Goal: Task Accomplishment & Management: Complete application form

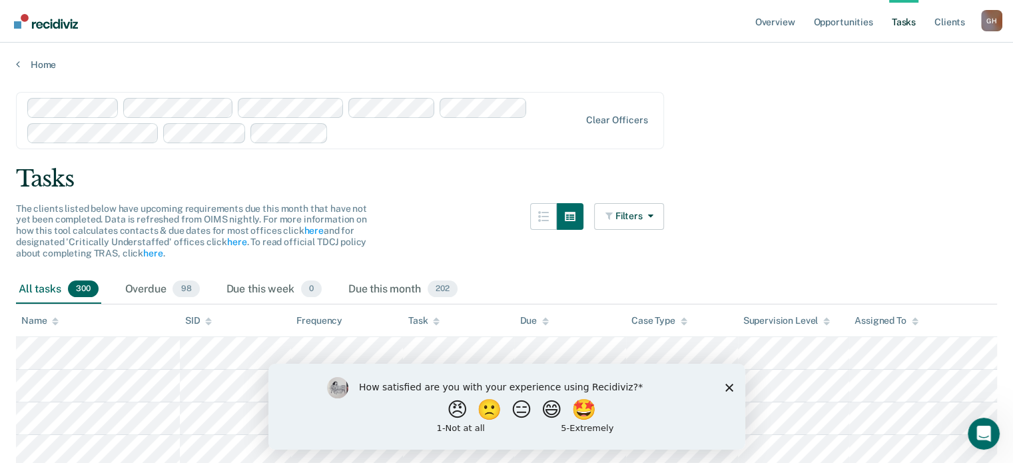
click at [848, 25] on link "Opportunities" at bounding box center [843, 21] width 65 height 43
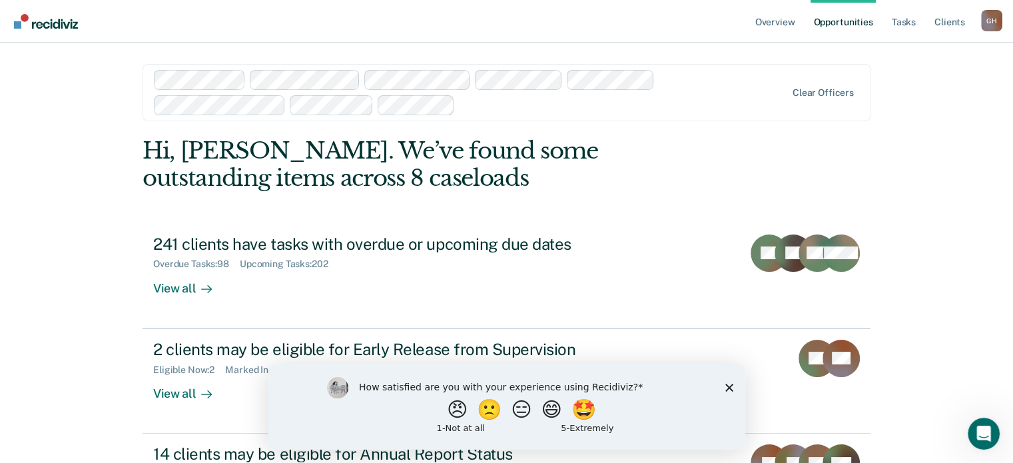
scroll to position [128, 0]
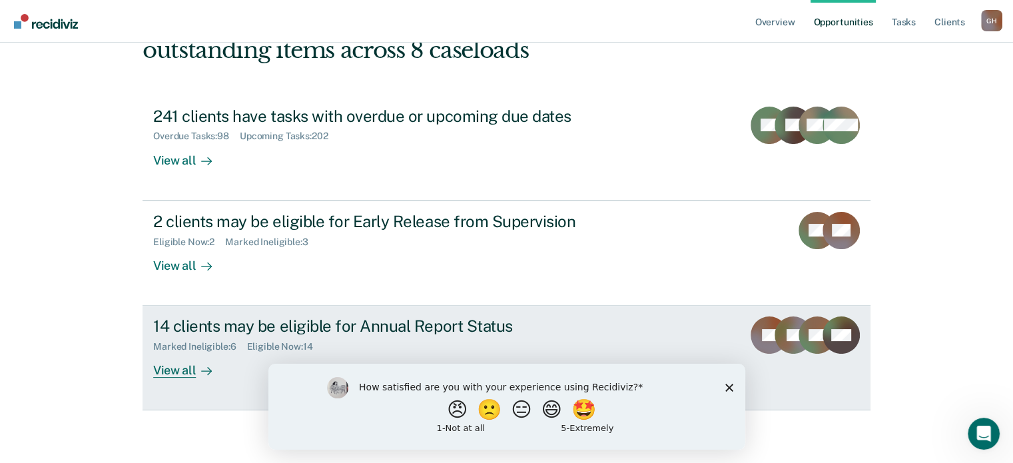
click at [292, 325] on div "14 clients may be eligible for Annual Report Status" at bounding box center [387, 325] width 468 height 19
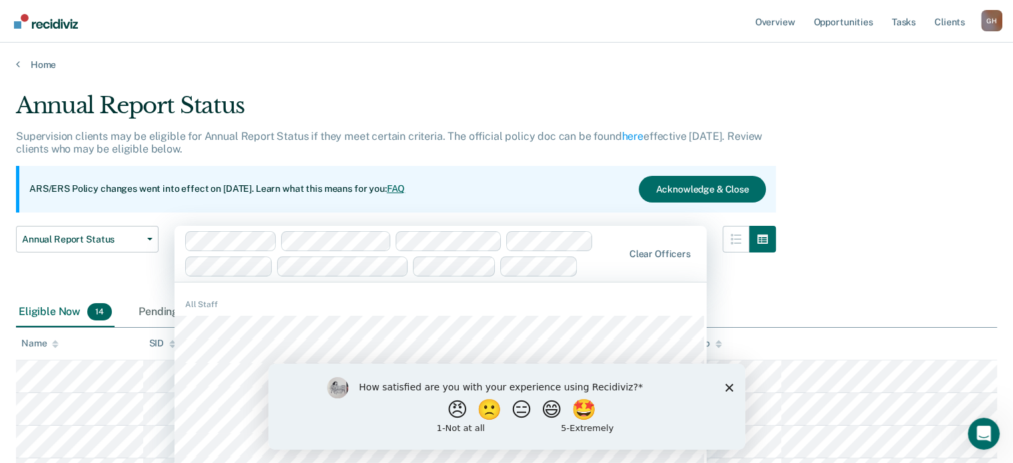
scroll to position [19, 0]
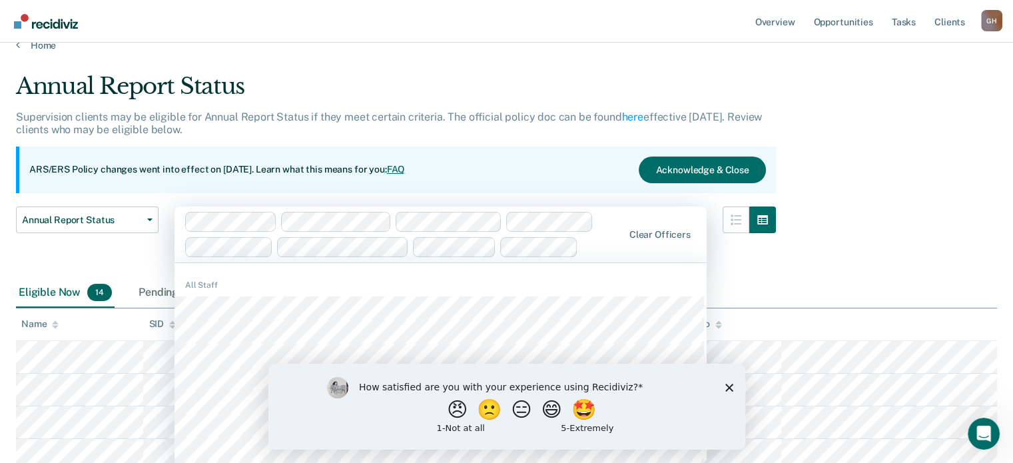
click at [888, 240] on div "Annual Report Status Supervision clients may be eligible for Annual Report Stat…" at bounding box center [506, 433] width 981 height 721
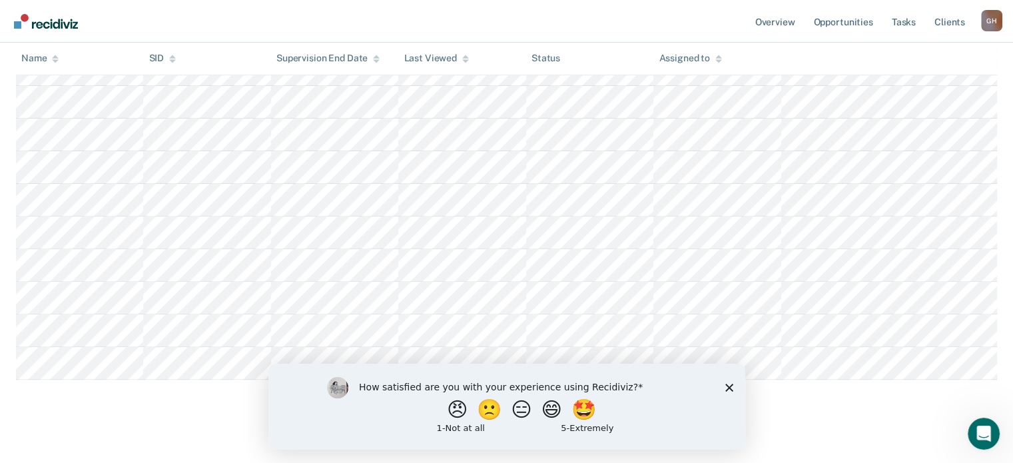
scroll to position [450, 0]
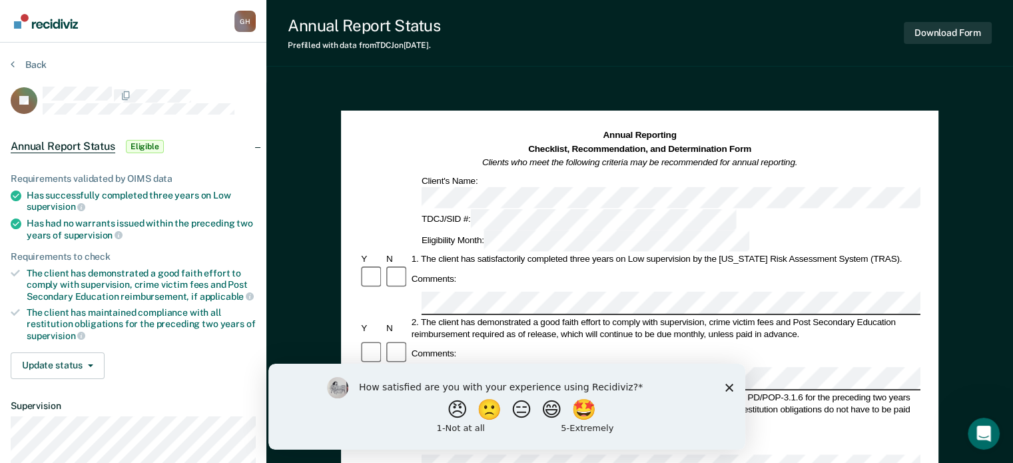
scroll to position [450, 0]
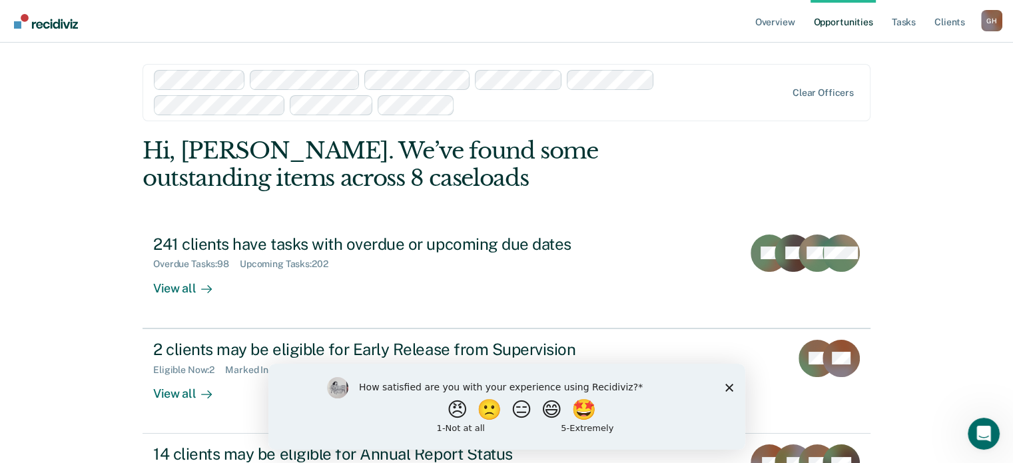
click at [836, 23] on link "Opportunities" at bounding box center [843, 21] width 65 height 43
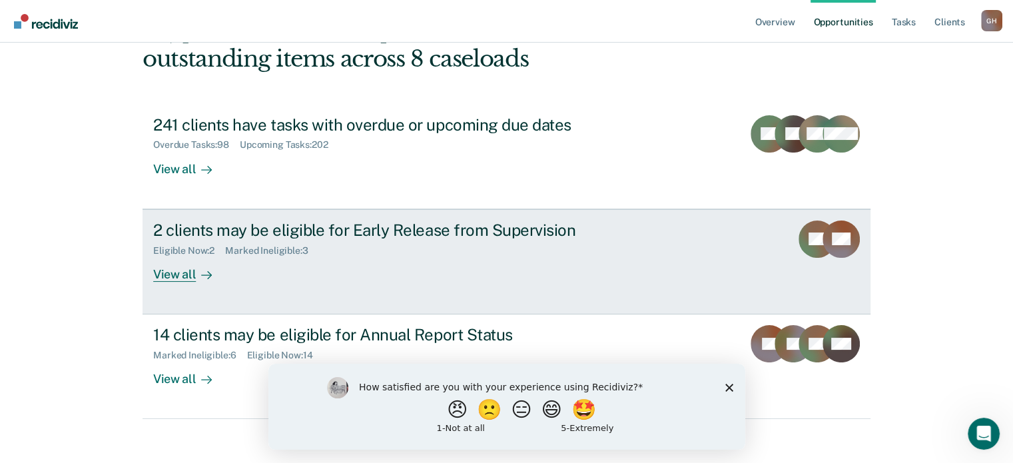
scroll to position [128, 0]
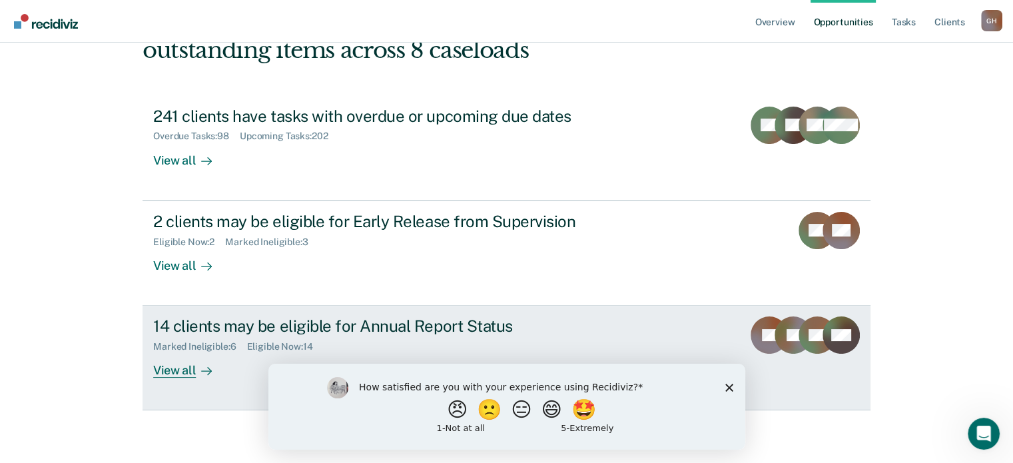
click at [368, 323] on div "14 clients may be eligible for Annual Report Status" at bounding box center [387, 325] width 468 height 19
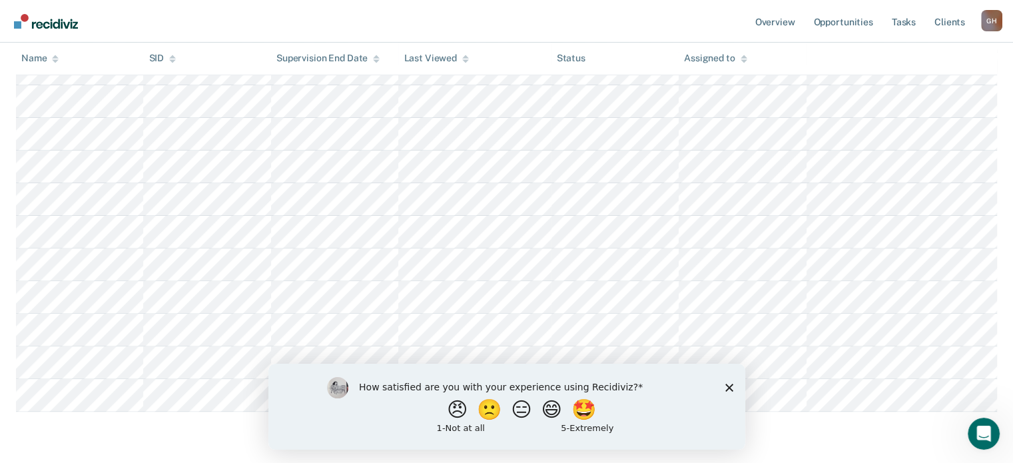
scroll to position [450, 0]
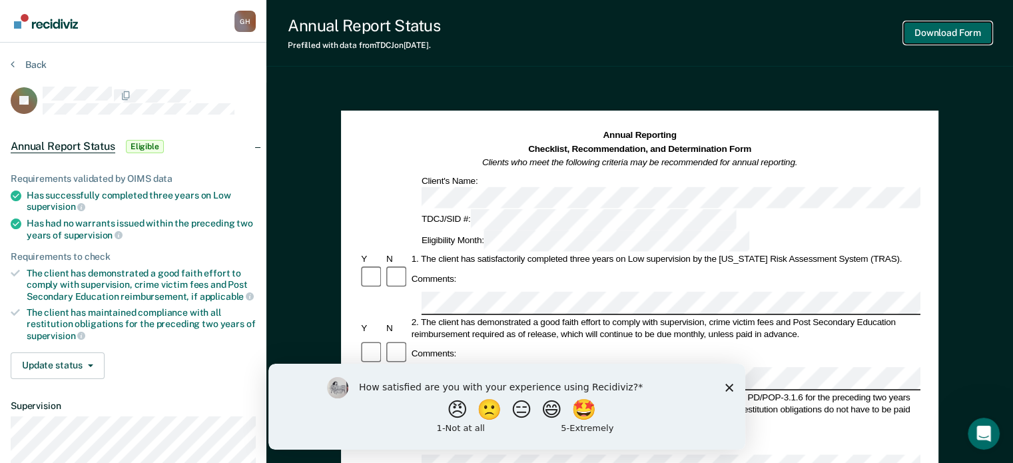
click at [935, 35] on button "Download Form" at bounding box center [948, 33] width 88 height 22
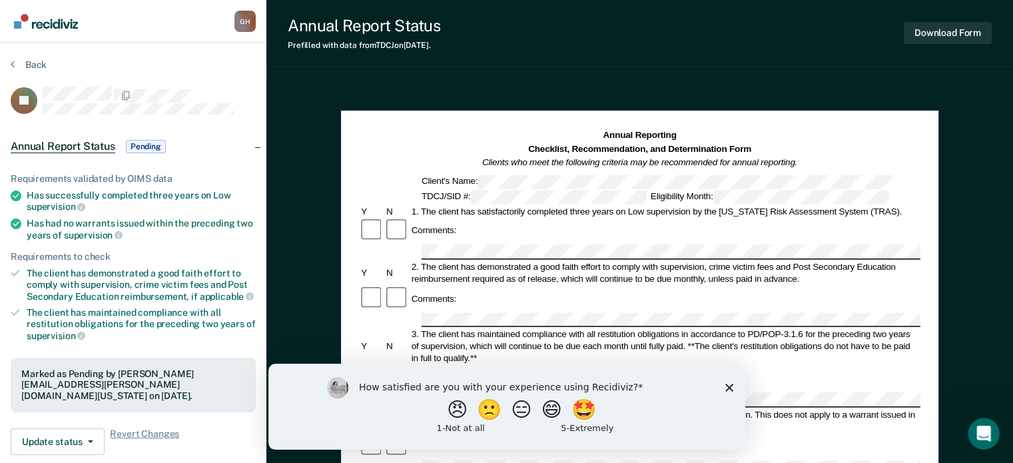
click at [16, 219] on icon at bounding box center [16, 223] width 11 height 11
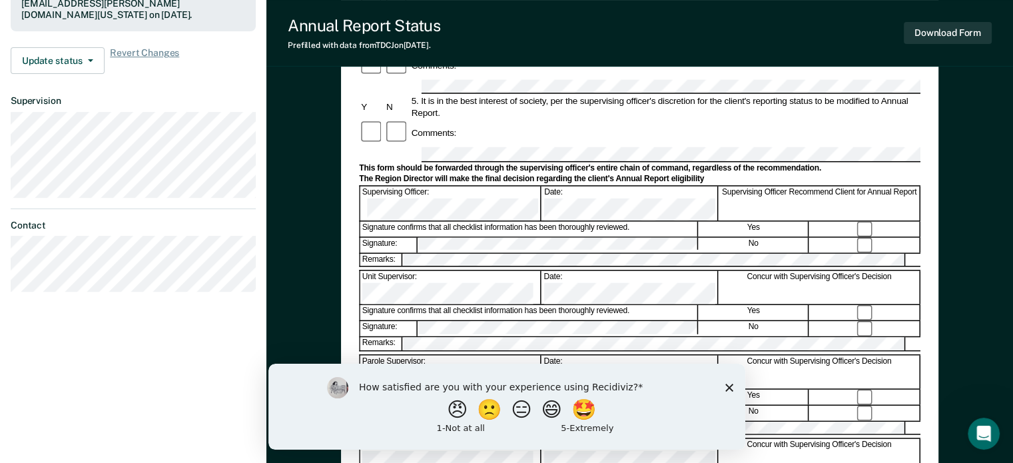
scroll to position [400, 0]
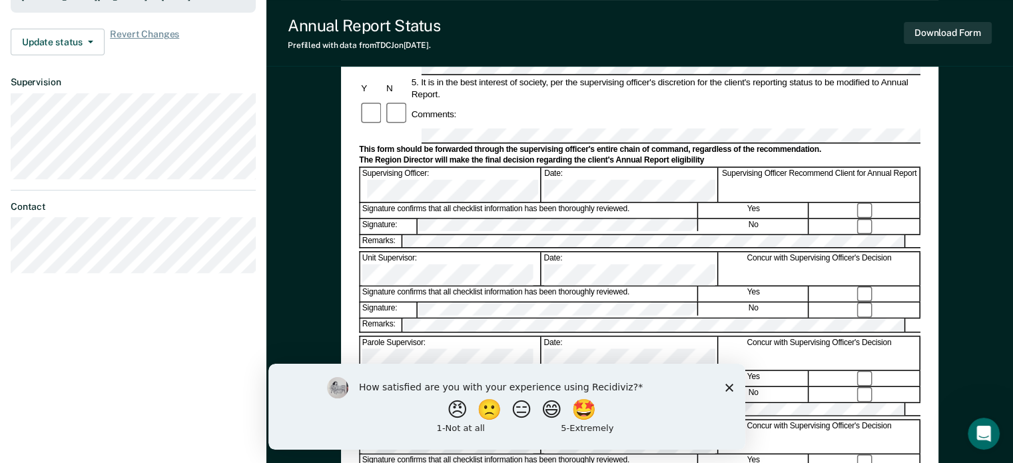
click at [728, 388] on polygon "Close survey" at bounding box center [729, 387] width 8 height 8
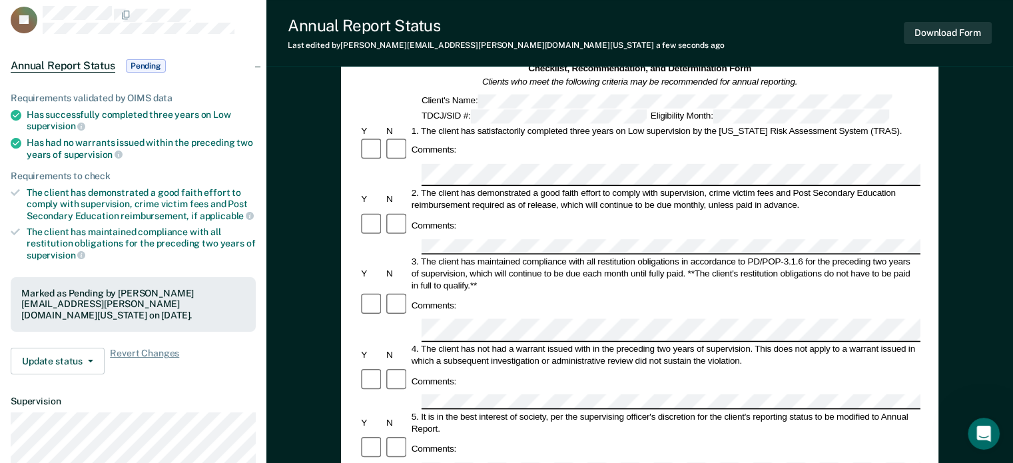
scroll to position [0, 0]
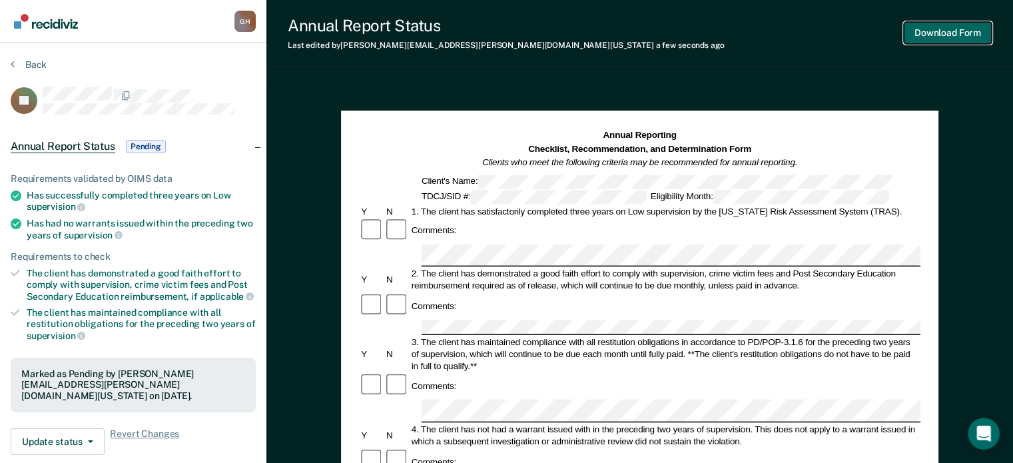
click at [924, 37] on button "Download Form" at bounding box center [948, 33] width 88 height 22
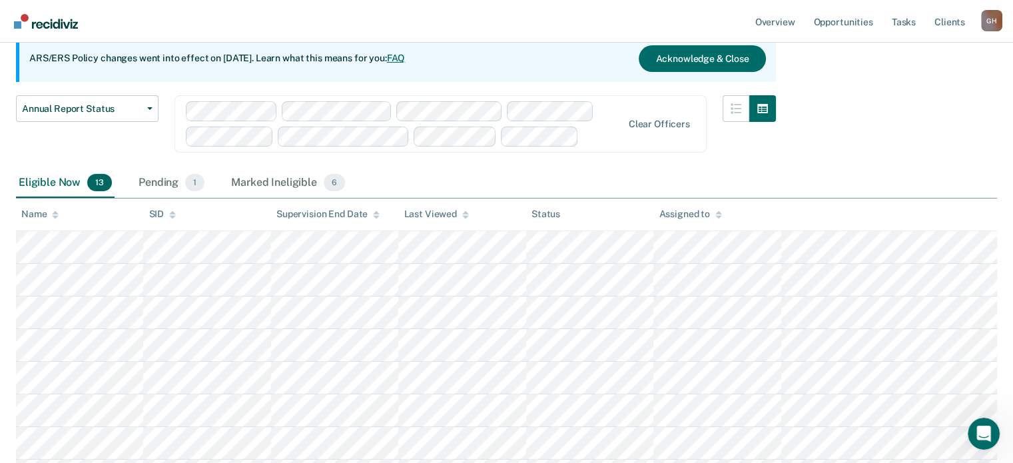
scroll to position [133, 0]
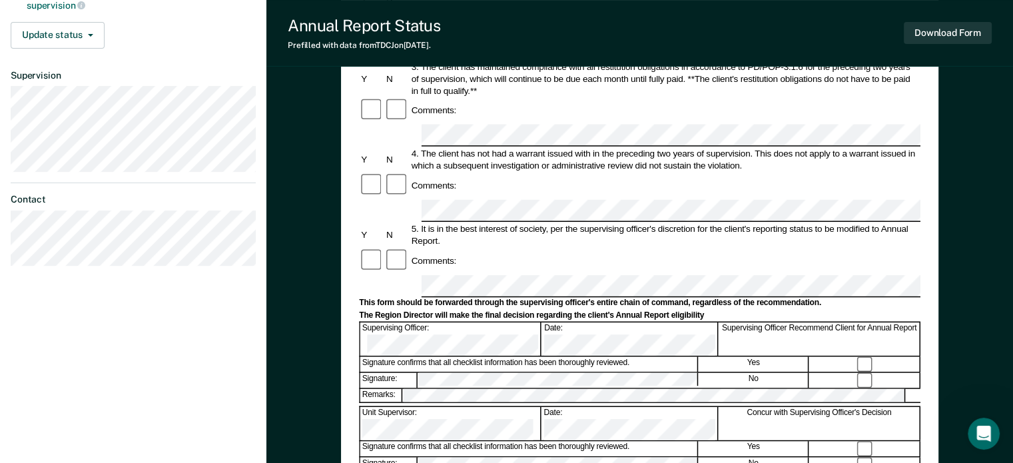
scroll to position [400, 0]
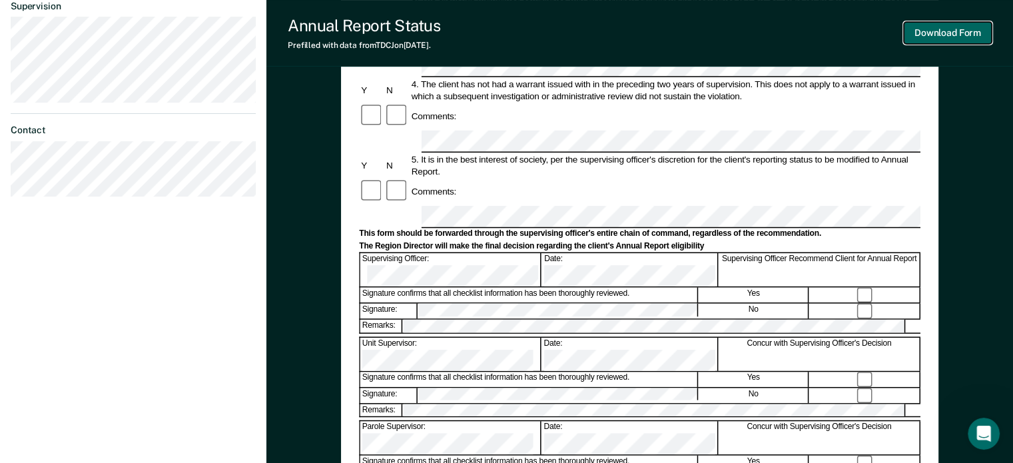
click at [928, 34] on button "Download Form" at bounding box center [948, 33] width 88 height 22
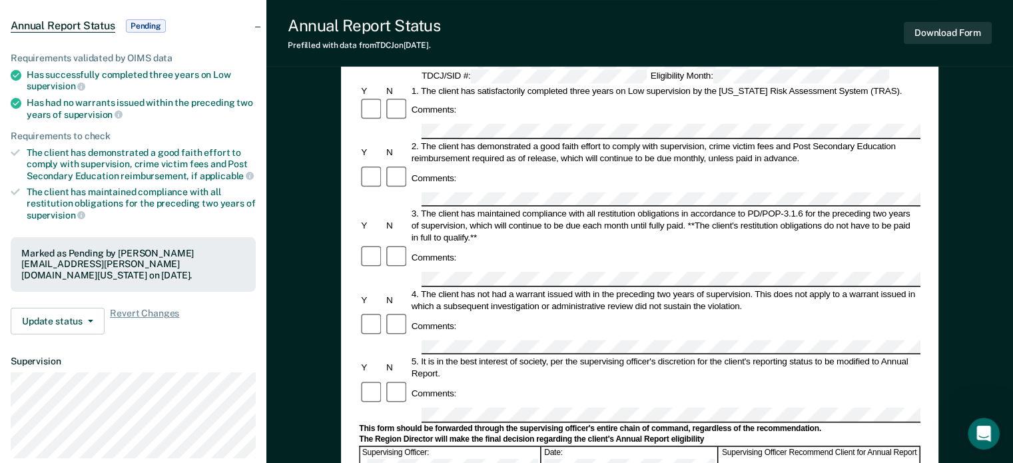
scroll to position [0, 0]
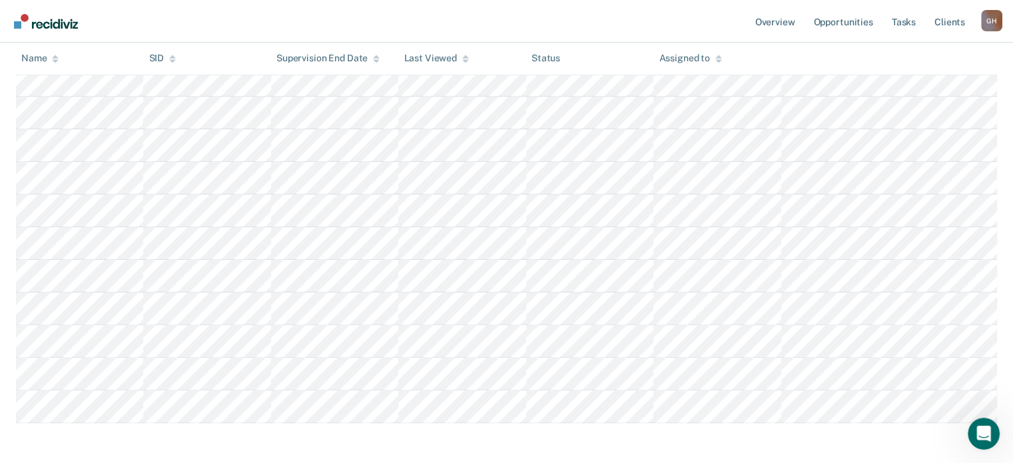
scroll to position [384, 0]
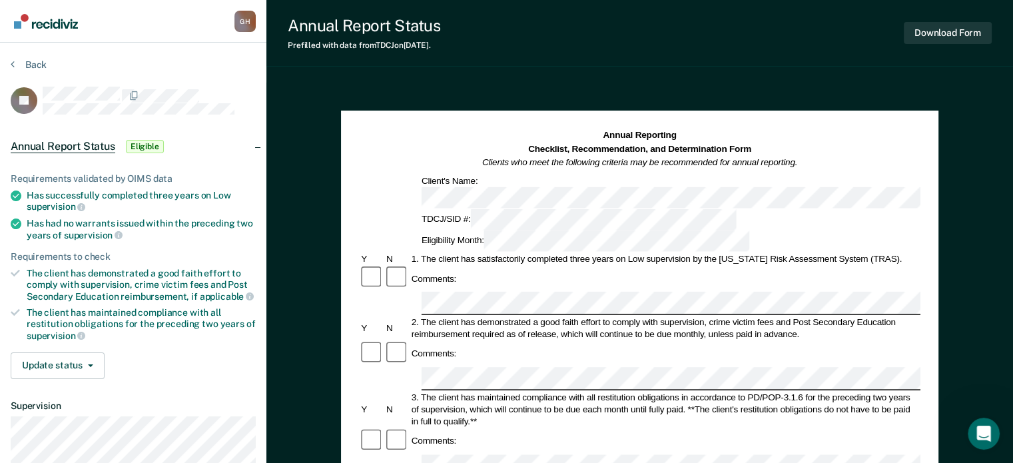
click at [469, 391] on div "3. The client has maintained compliance with all restitution obligations in acc…" at bounding box center [665, 409] width 511 height 36
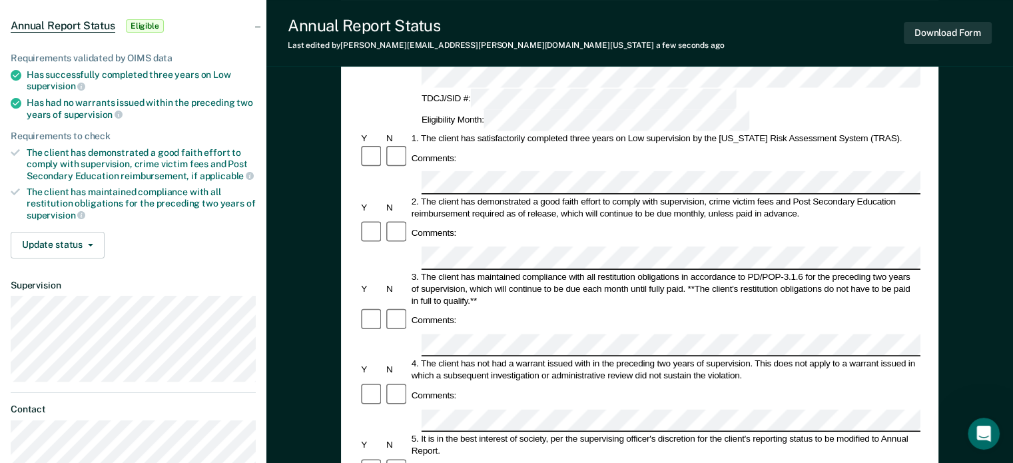
scroll to position [133, 0]
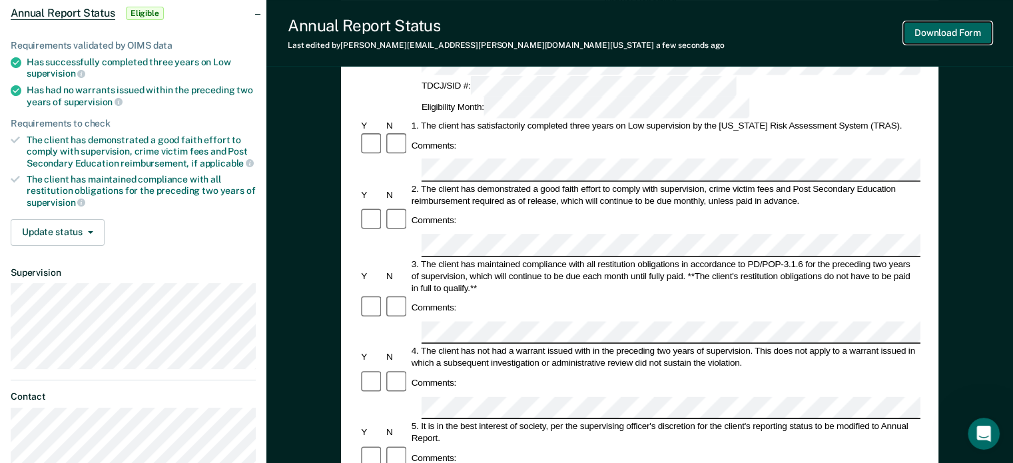
drag, startPoint x: 910, startPoint y: 33, endPoint x: 885, endPoint y: 47, distance: 28.3
click at [885, 47] on div "Annual Report Status Last edited by [PERSON_NAME][EMAIL_ADDRESS][PERSON_NAME][D…" at bounding box center [639, 33] width 747 height 67
click at [917, 37] on button "Download Form" at bounding box center [948, 33] width 88 height 22
